Goal: Find specific page/section: Find specific page/section

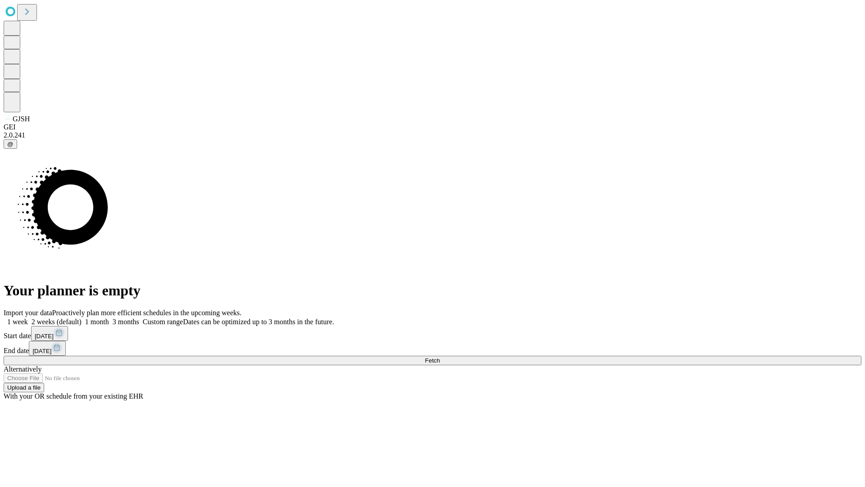
click at [440, 357] on span "Fetch" at bounding box center [432, 360] width 15 height 7
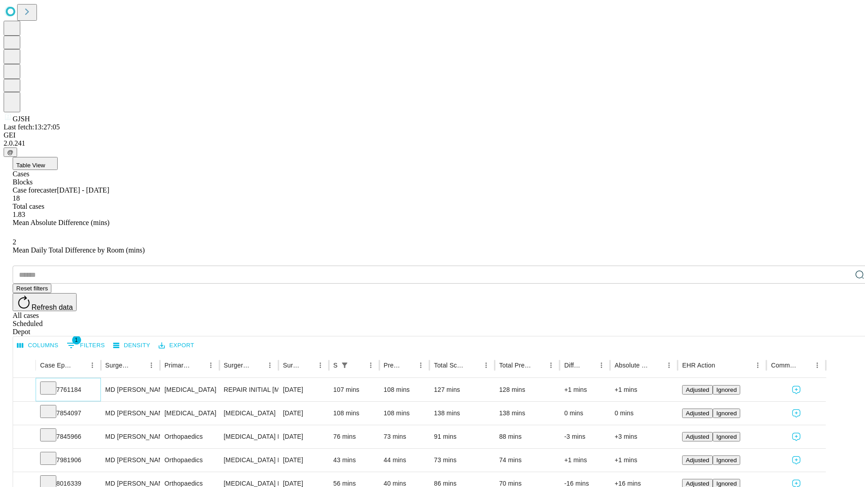
click at [53, 383] on icon at bounding box center [48, 387] width 9 height 9
